Goal: Task Accomplishment & Management: Manage account settings

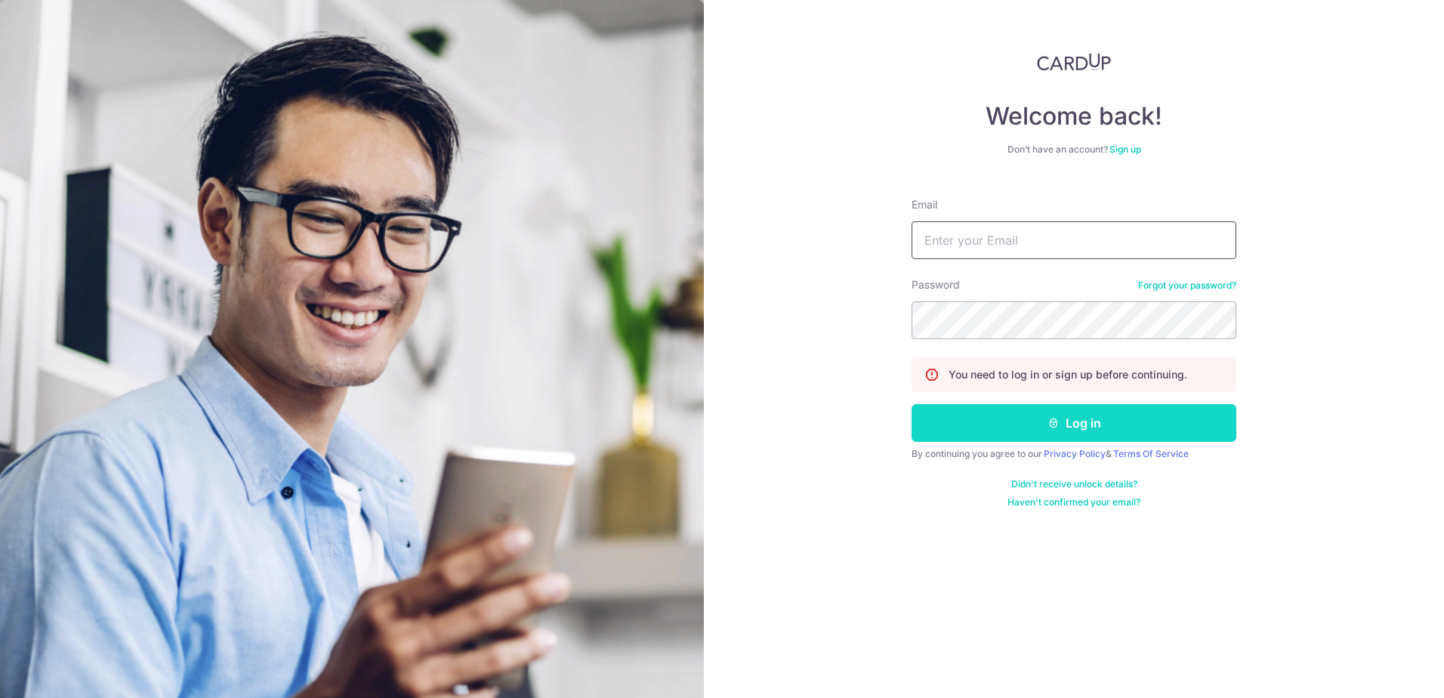
type input "[EMAIL_ADDRESS][DOMAIN_NAME]"
click at [991, 419] on button "Log in" at bounding box center [1074, 423] width 325 height 38
